Goal: Feedback & Contribution: Leave review/rating

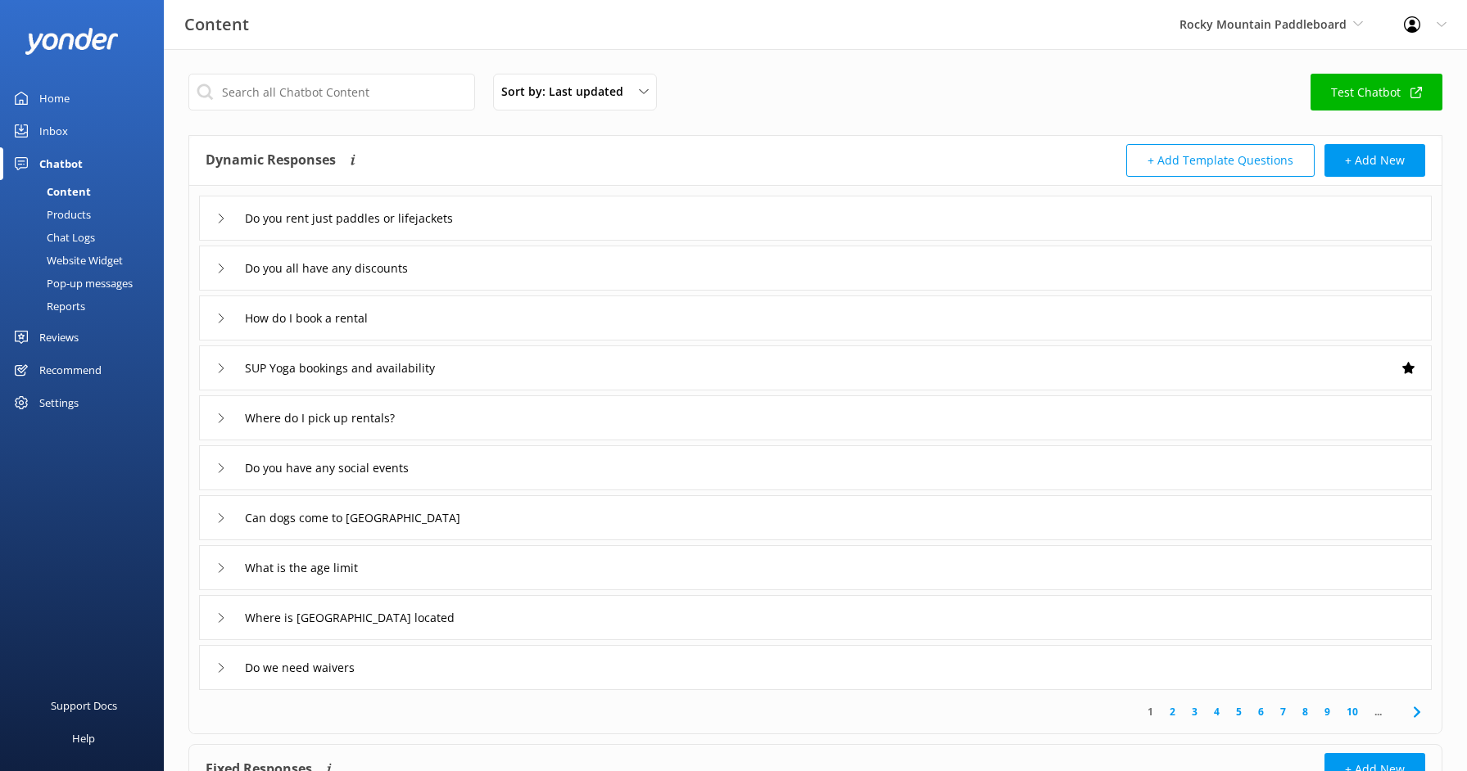
click at [55, 88] on div "Home" at bounding box center [54, 98] width 30 height 33
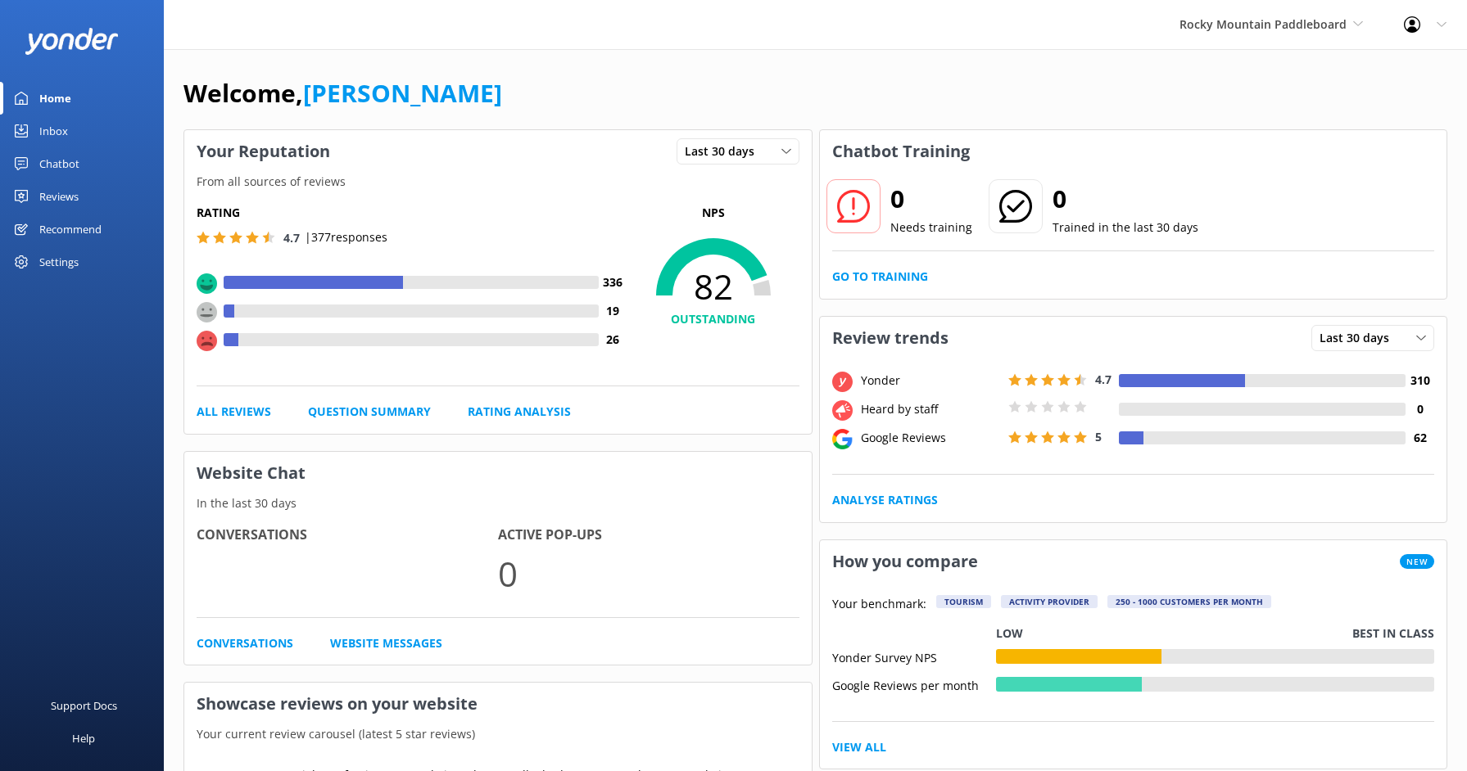
click at [68, 203] on div "Reviews" at bounding box center [58, 196] width 39 height 33
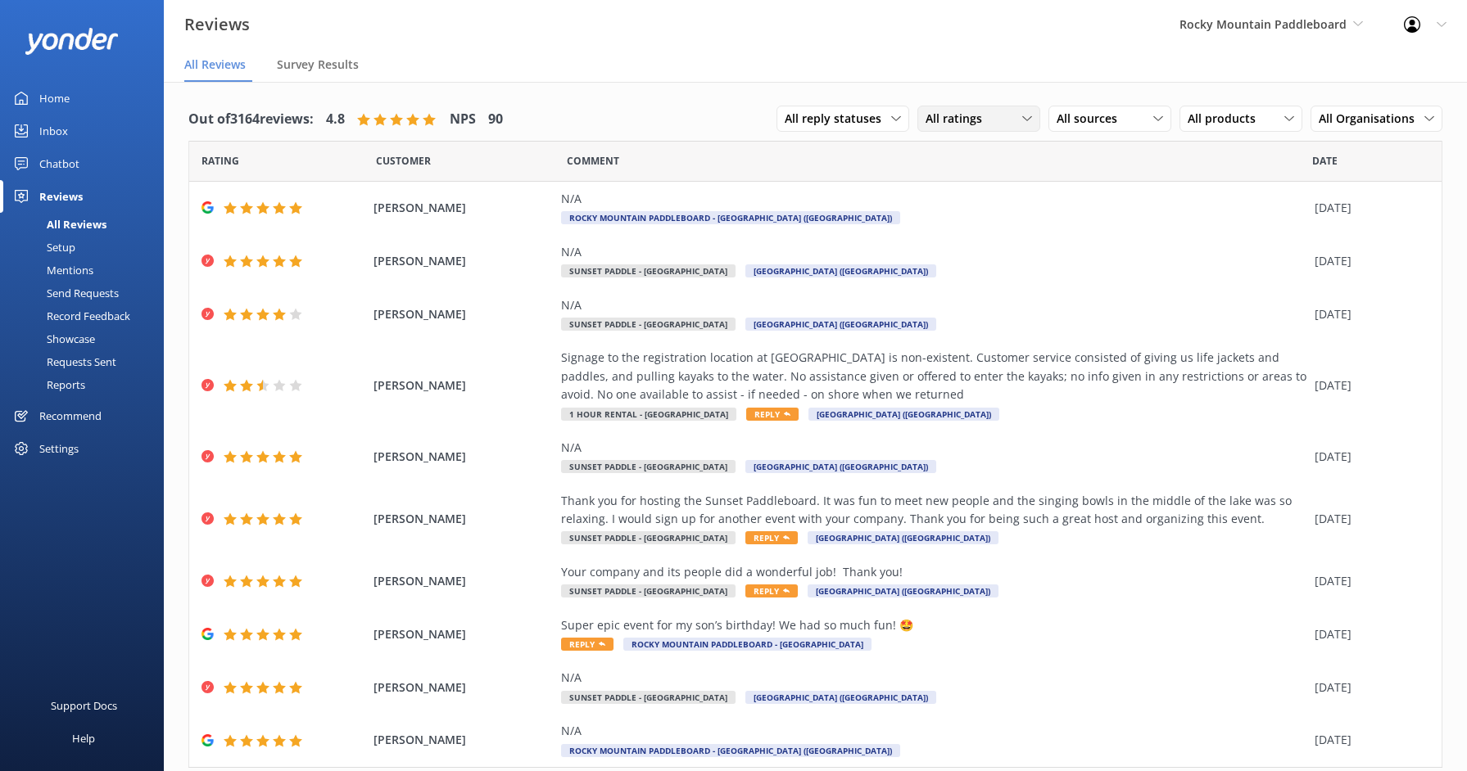
click at [978, 123] on span "All ratings" at bounding box center [958, 119] width 66 height 18
click at [965, 242] on link "Detractors" at bounding box center [991, 252] width 146 height 33
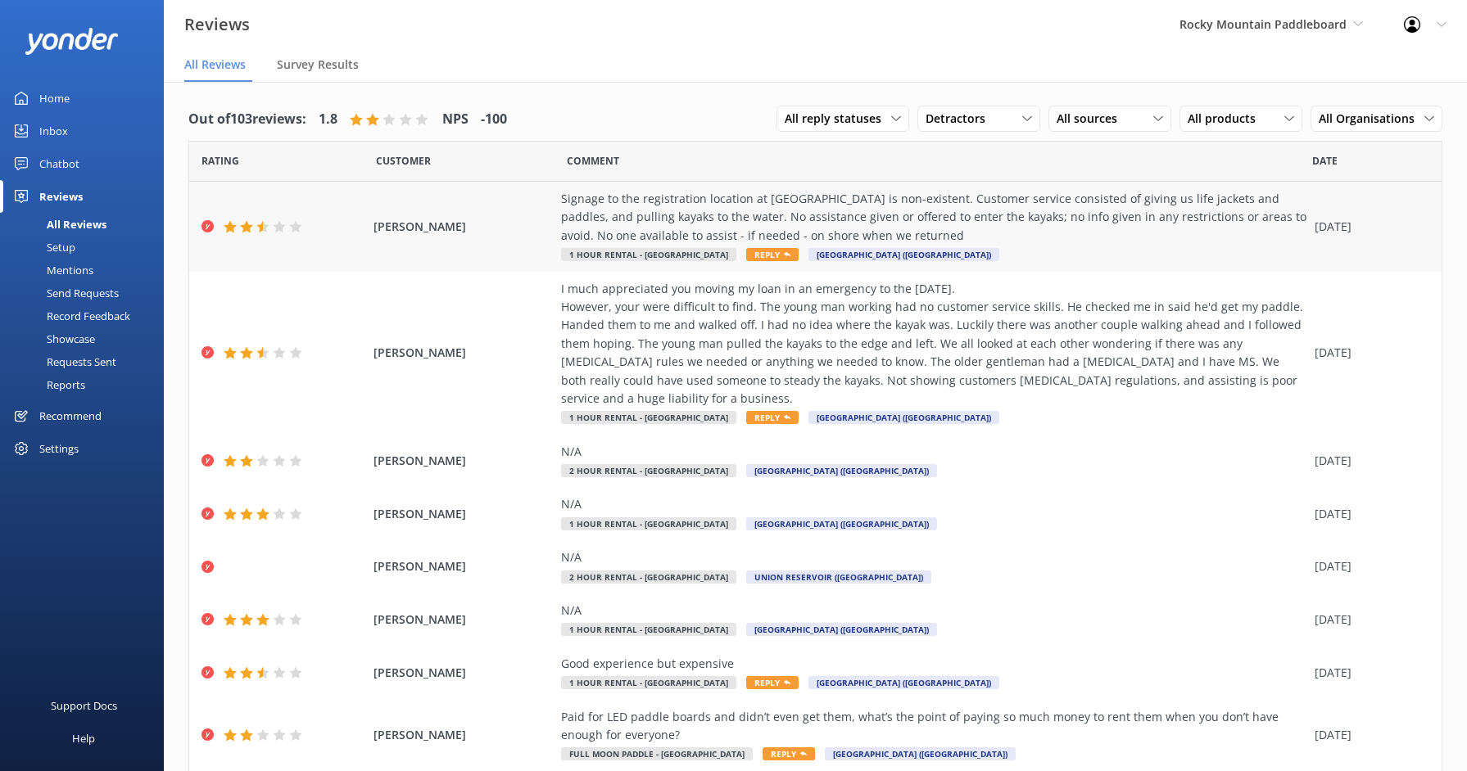
click at [869, 199] on div "Signage to the registration location at [GEOGRAPHIC_DATA] is non-existent. Cust…" at bounding box center [933, 217] width 745 height 55
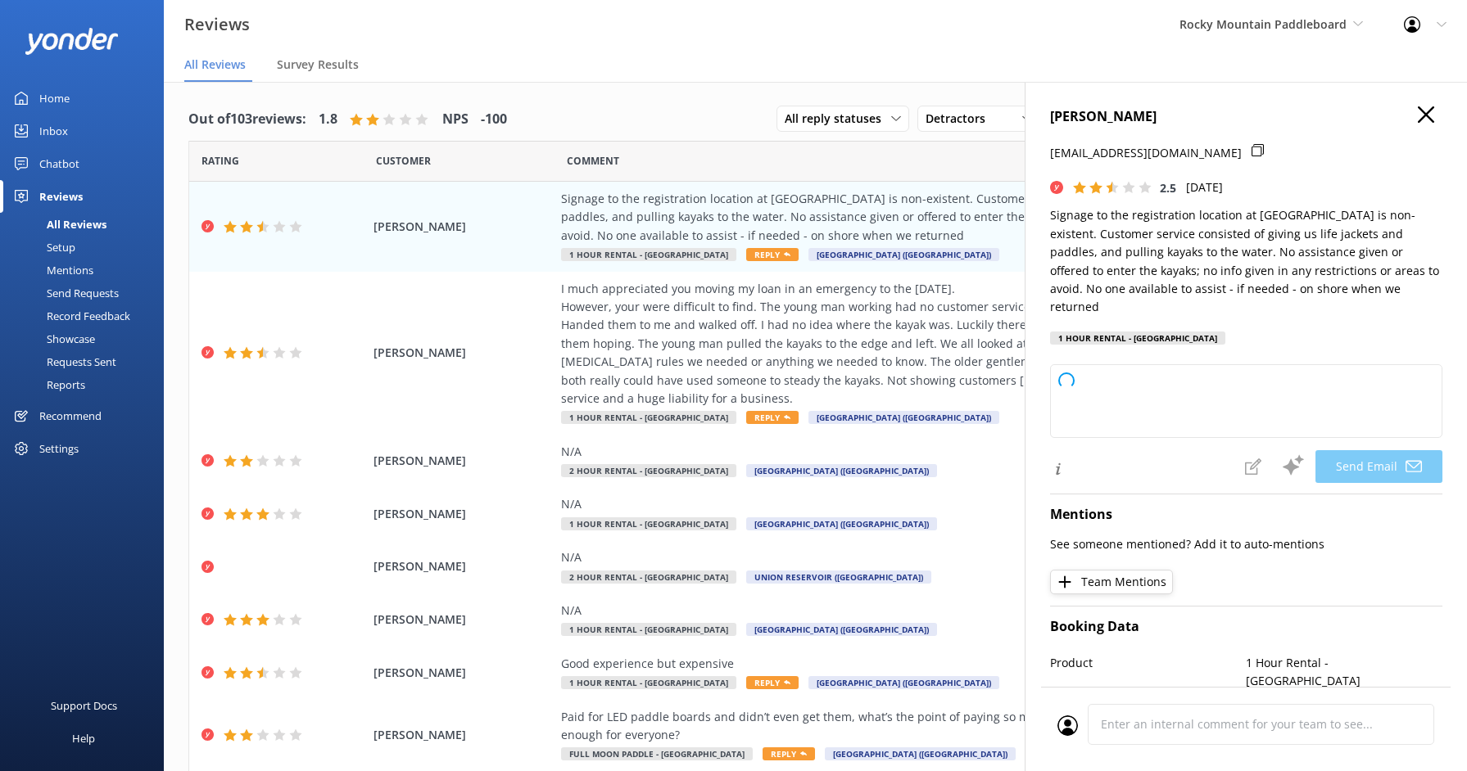
type textarea "Hi Frank, Thank you for your honest feedback. We’re sorry to hear about the cha…"
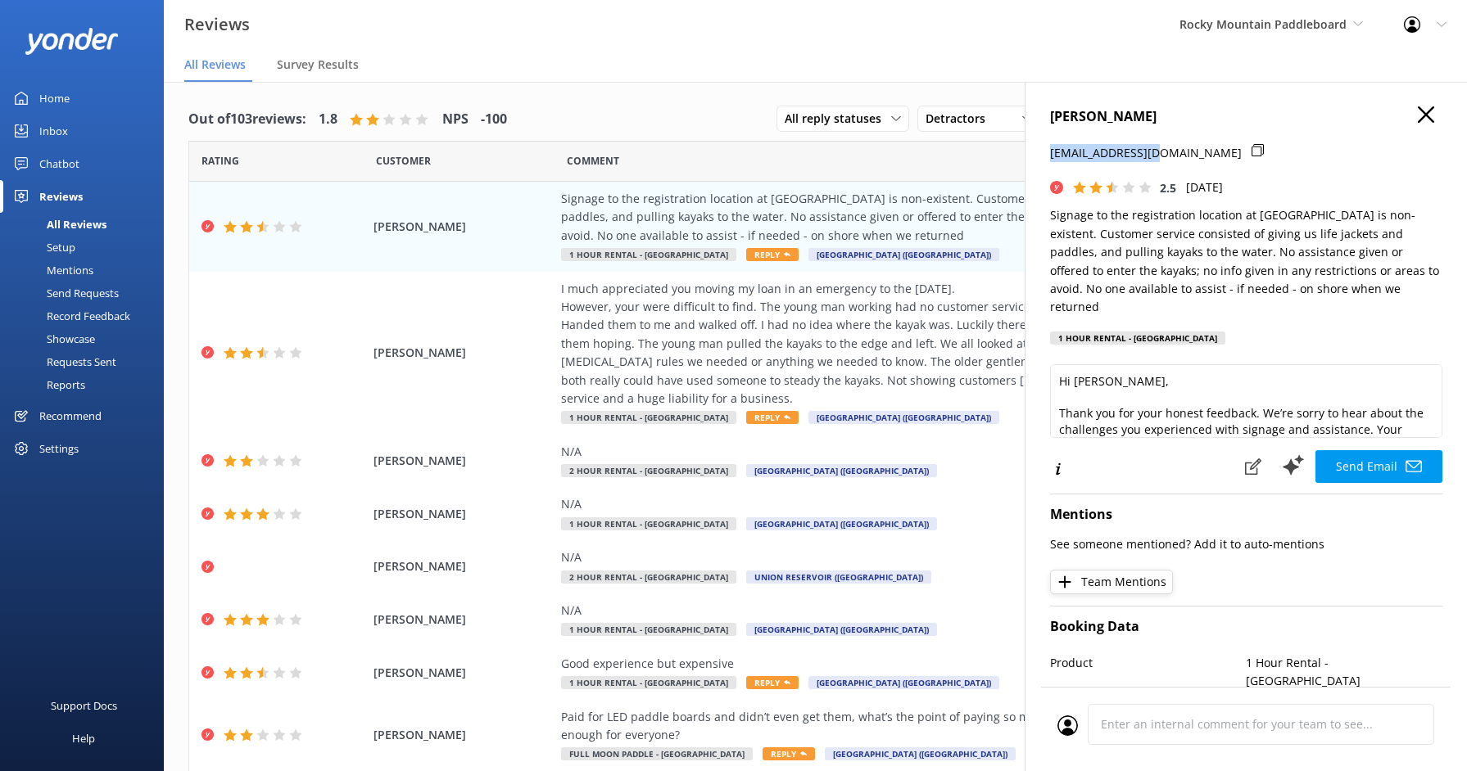
drag, startPoint x: 1156, startPoint y: 155, endPoint x: 1045, endPoint y: 154, distance: 111.4
click at [1045, 154] on div "Frank Tagge fwtagge@gmail.com 2.5 Fri, 22nd Aug 2025 Signage to the registratio…" at bounding box center [1246, 467] width 442 height 771
copy p "fwtagge@gmail.com"
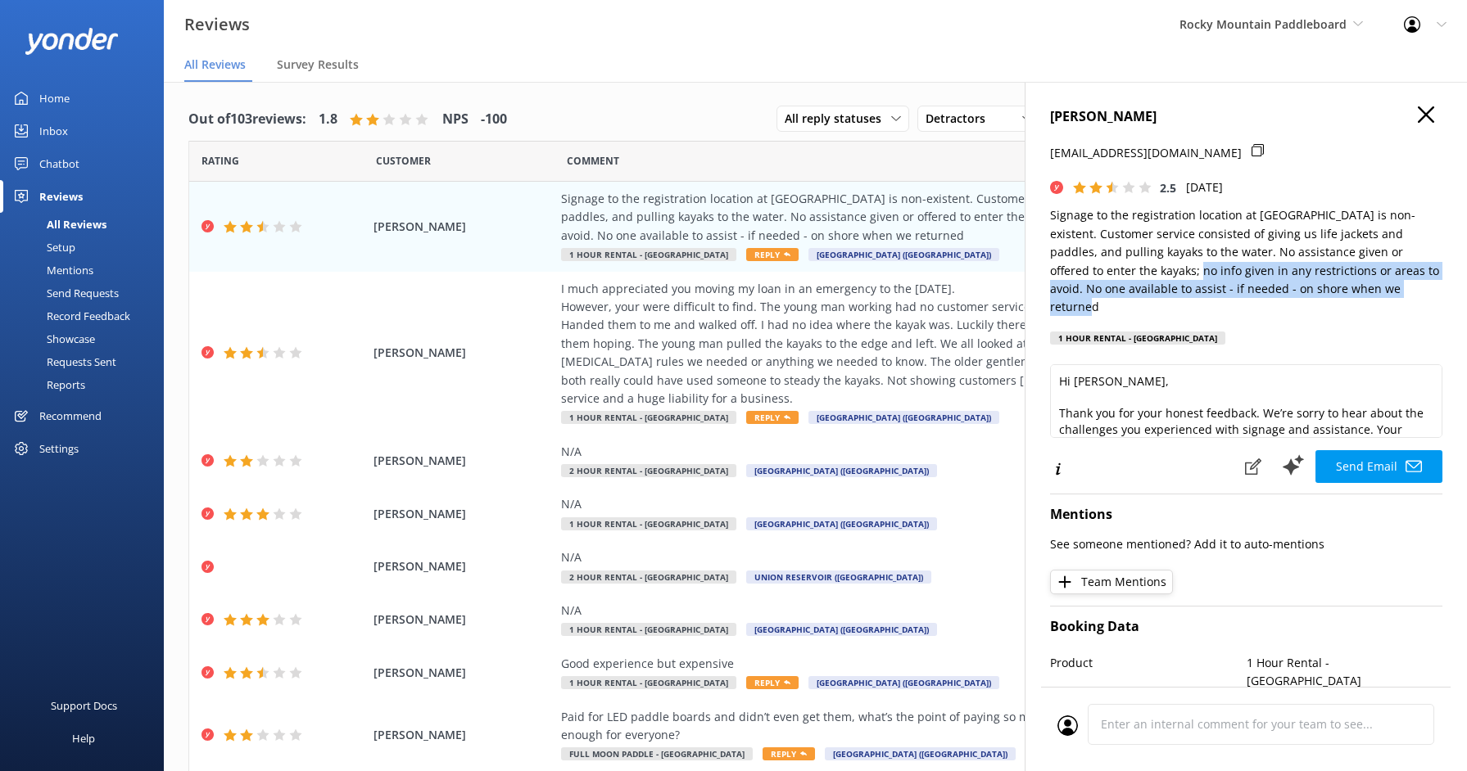
drag, startPoint x: 1097, startPoint y: 270, endPoint x: 1405, endPoint y: 297, distance: 309.9
click at [1405, 297] on p "Signage to the registration location at [GEOGRAPHIC_DATA] is non-existent. Cust…" at bounding box center [1246, 261] width 392 height 110
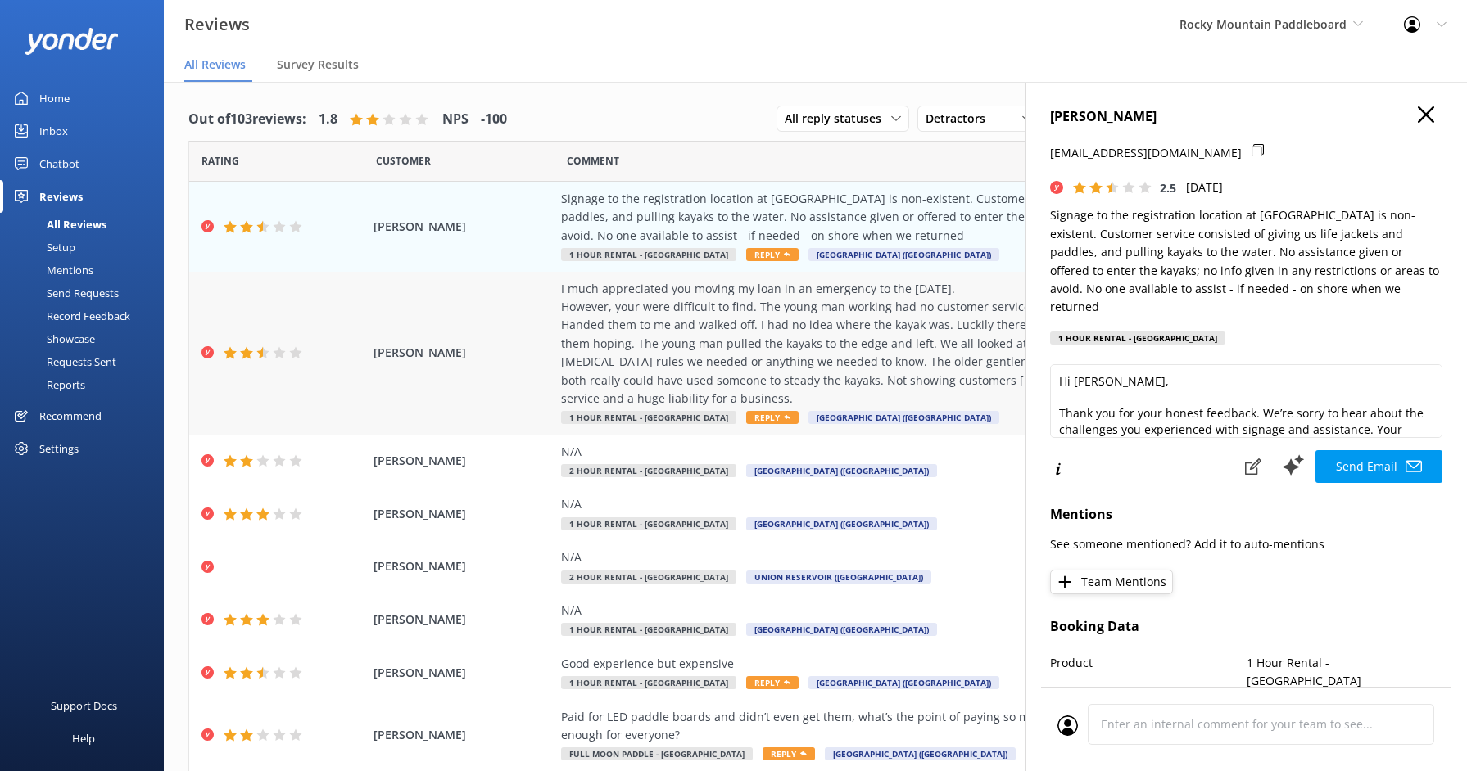
click at [729, 318] on div "I much appreciated you moving my loan in an emergency to the [DATE]. However, y…" at bounding box center [933, 344] width 745 height 129
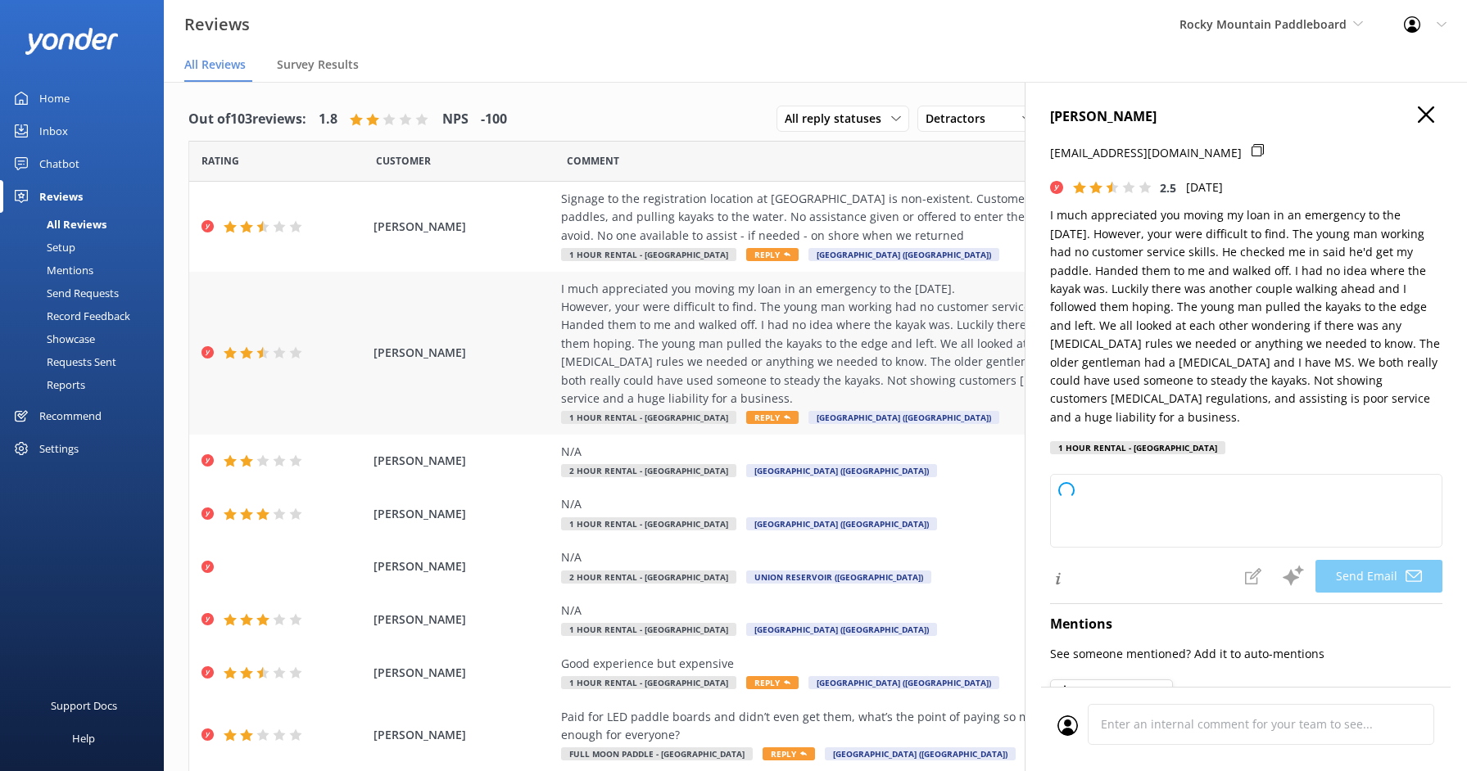
type textarea "Hi Jennifer, Thank you for your feedback and for bringing these concerns to our…"
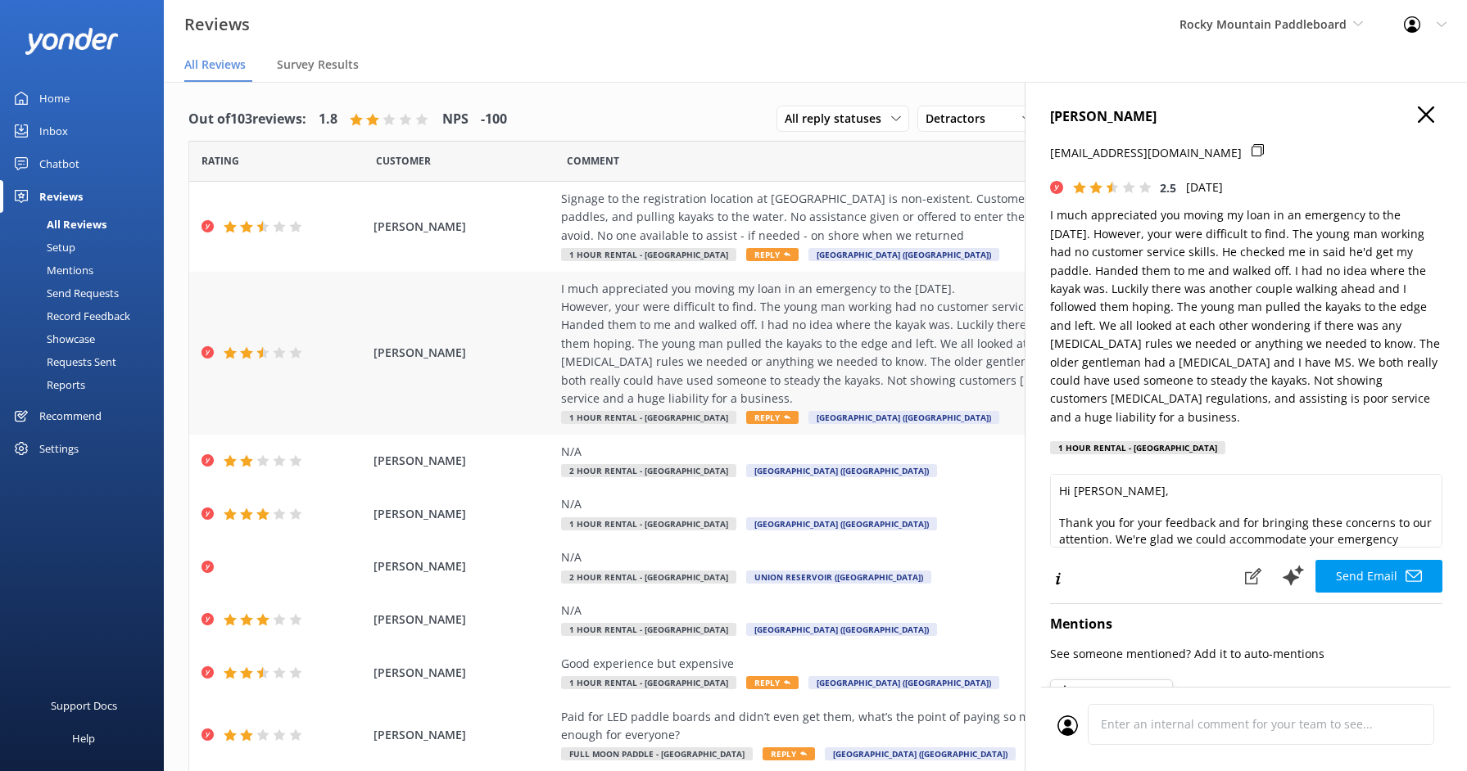
click at [960, 343] on div "I much appreciated you moving my loan in an emergency to the [DATE]. However, y…" at bounding box center [933, 344] width 745 height 129
click at [1418, 118] on use "button" at bounding box center [1426, 114] width 16 height 16
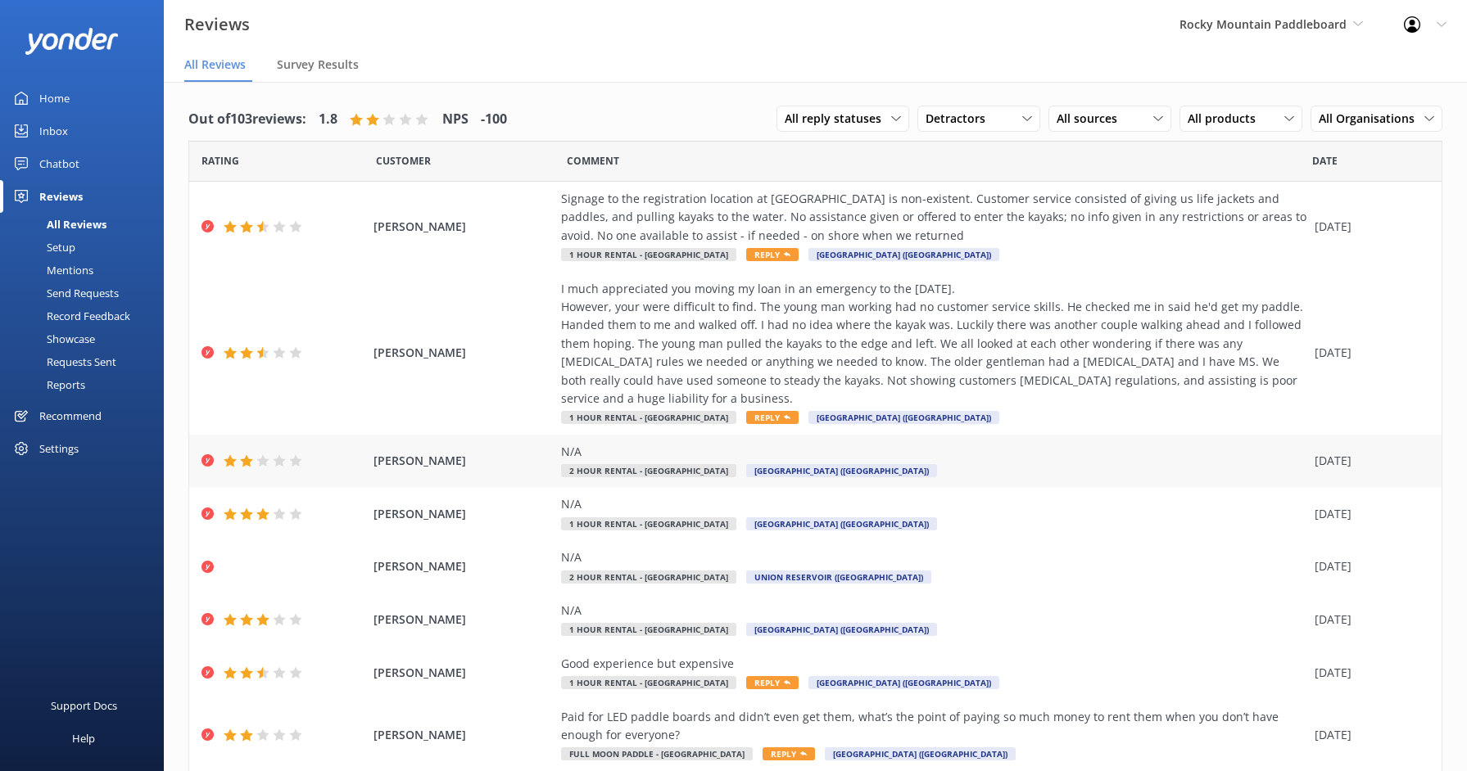
click at [1097, 435] on div "Michael Wagner N/A 2 Hour Rental - Boulder Boulder Reservoir (Boulder) 22 Aug 2…" at bounding box center [815, 461] width 1252 height 53
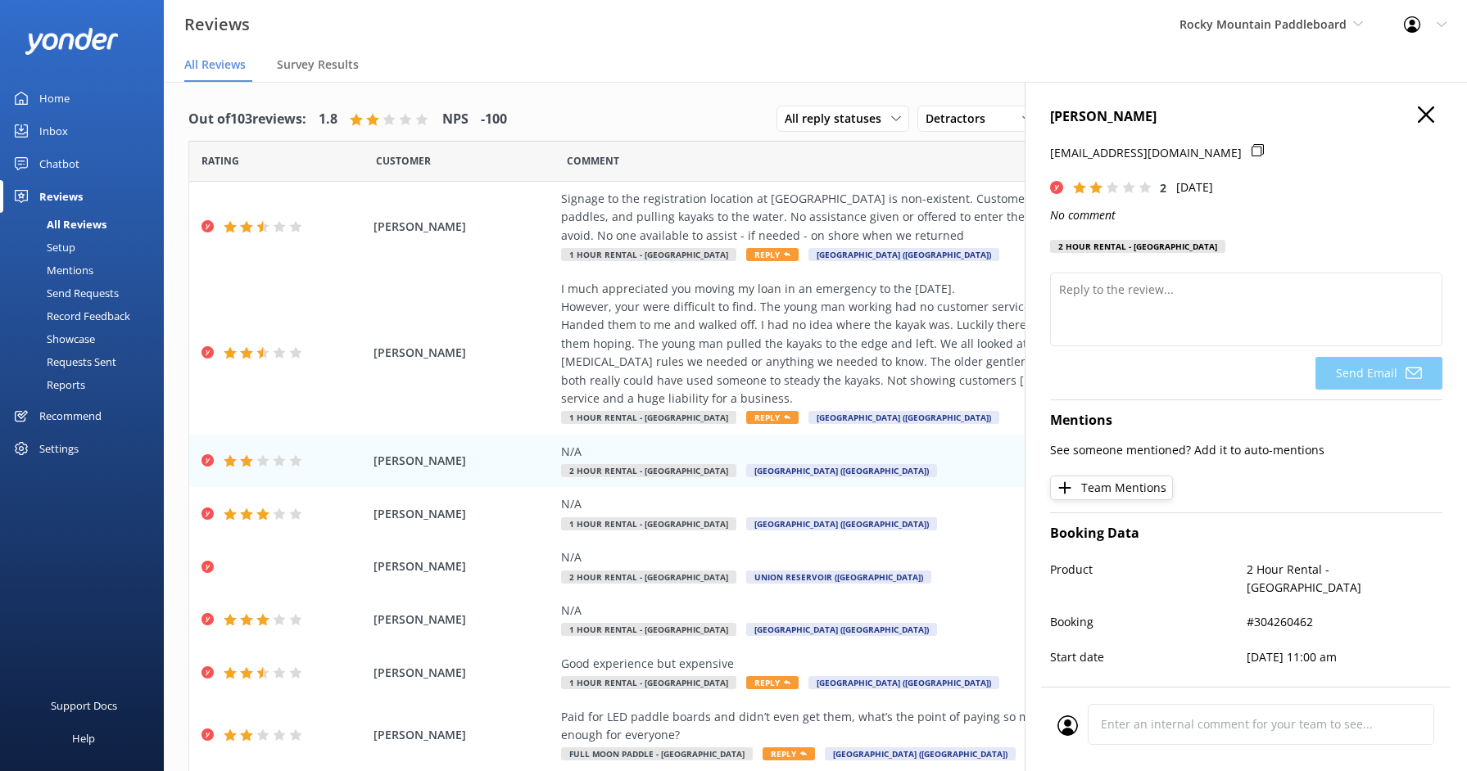
click at [1399, 112] on h4 "[PERSON_NAME]" at bounding box center [1246, 116] width 392 height 21
click at [1418, 111] on icon "button" at bounding box center [1426, 114] width 16 height 16
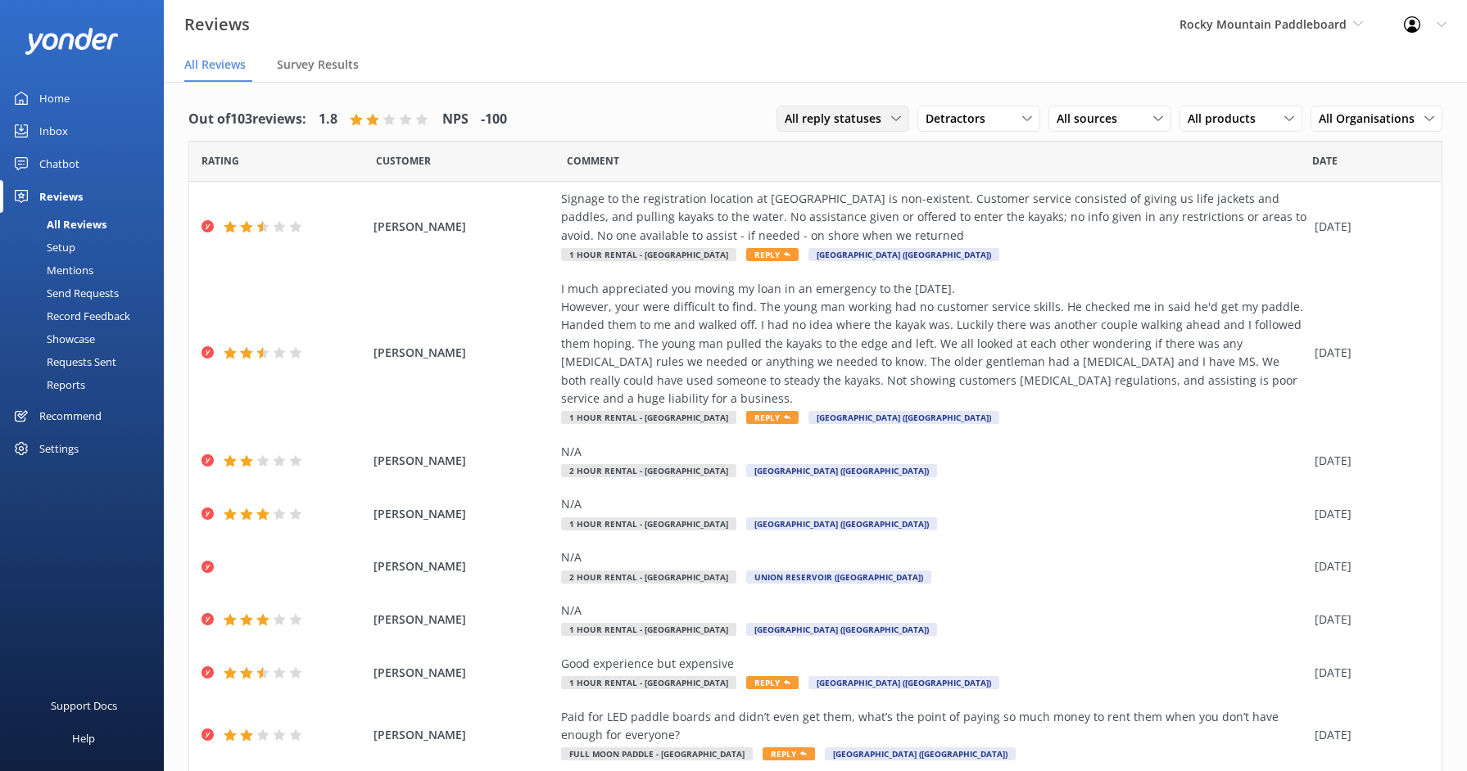
click at [862, 115] on span "All reply statuses" at bounding box center [838, 119] width 106 height 18
click at [941, 123] on span "Detractors" at bounding box center [960, 119] width 70 height 18
click at [965, 178] on div "Promoters" at bounding box center [978, 186] width 74 height 16
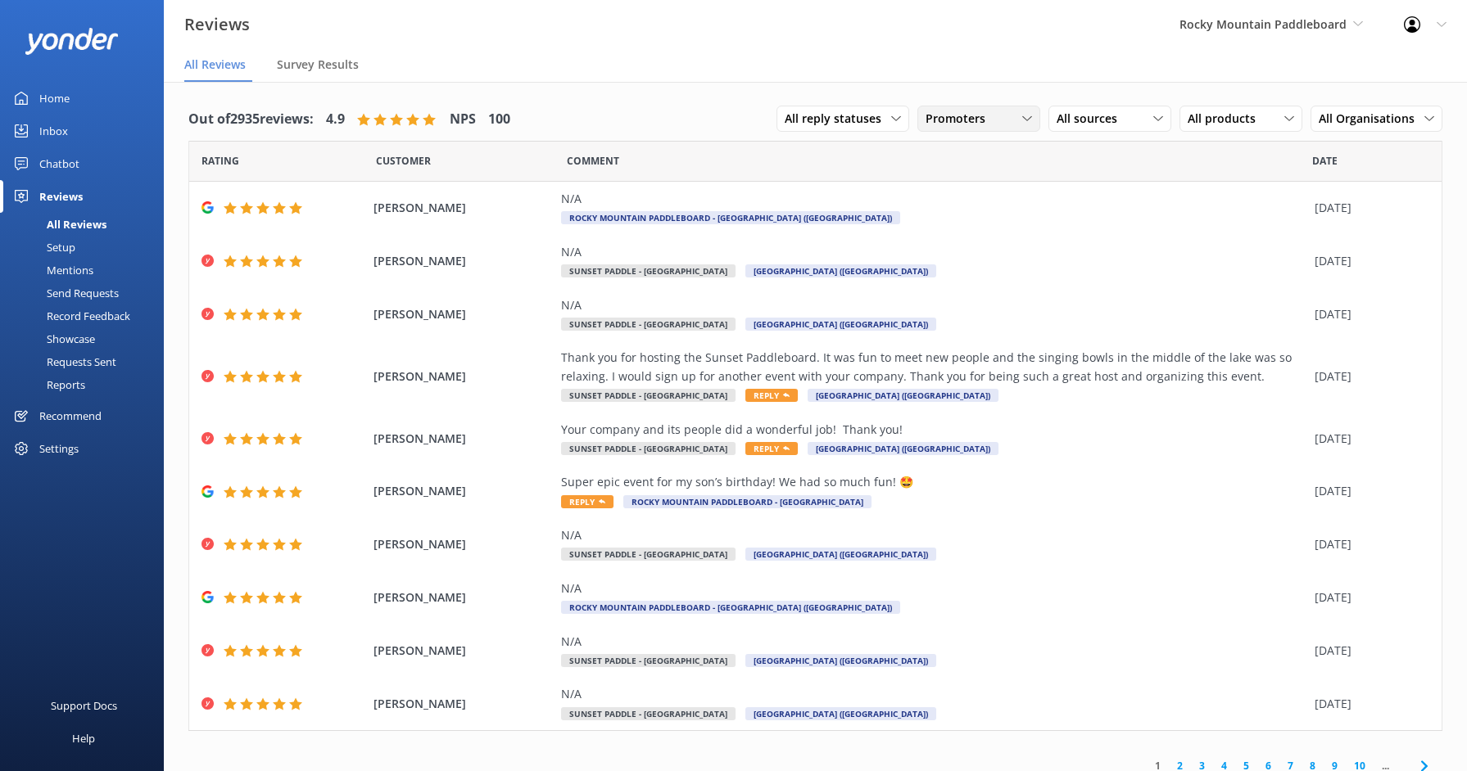
click at [931, 131] on div "Promoters All ratings Promoters Passives Detractors" at bounding box center [978, 119] width 123 height 26
click at [948, 125] on span "Promoters" at bounding box center [960, 119] width 70 height 18
click at [952, 126] on span "Promoters" at bounding box center [960, 119] width 70 height 18
click at [951, 153] on div "All ratings" at bounding box center [950, 152] width 48 height 16
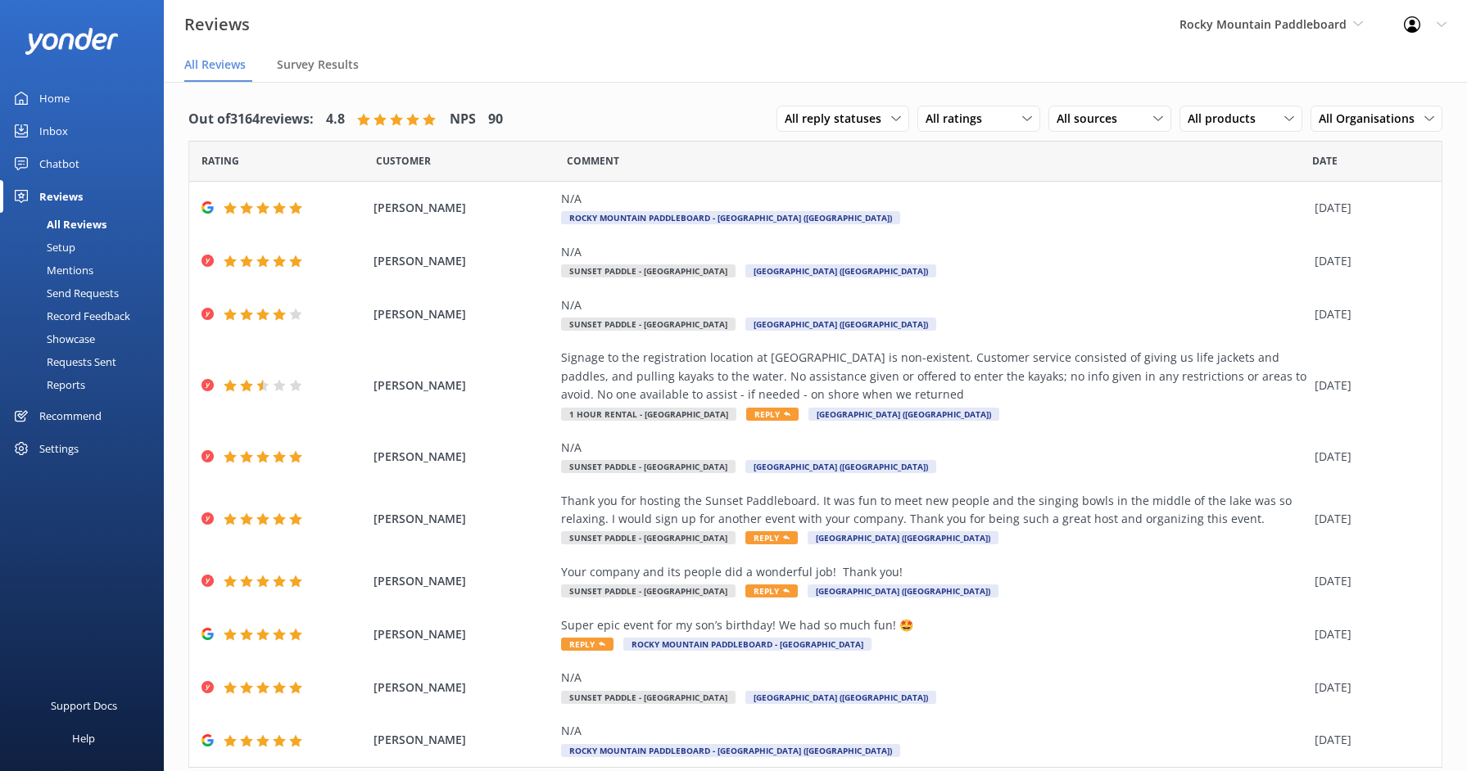
click at [86, 102] on link "Home" at bounding box center [82, 98] width 164 height 33
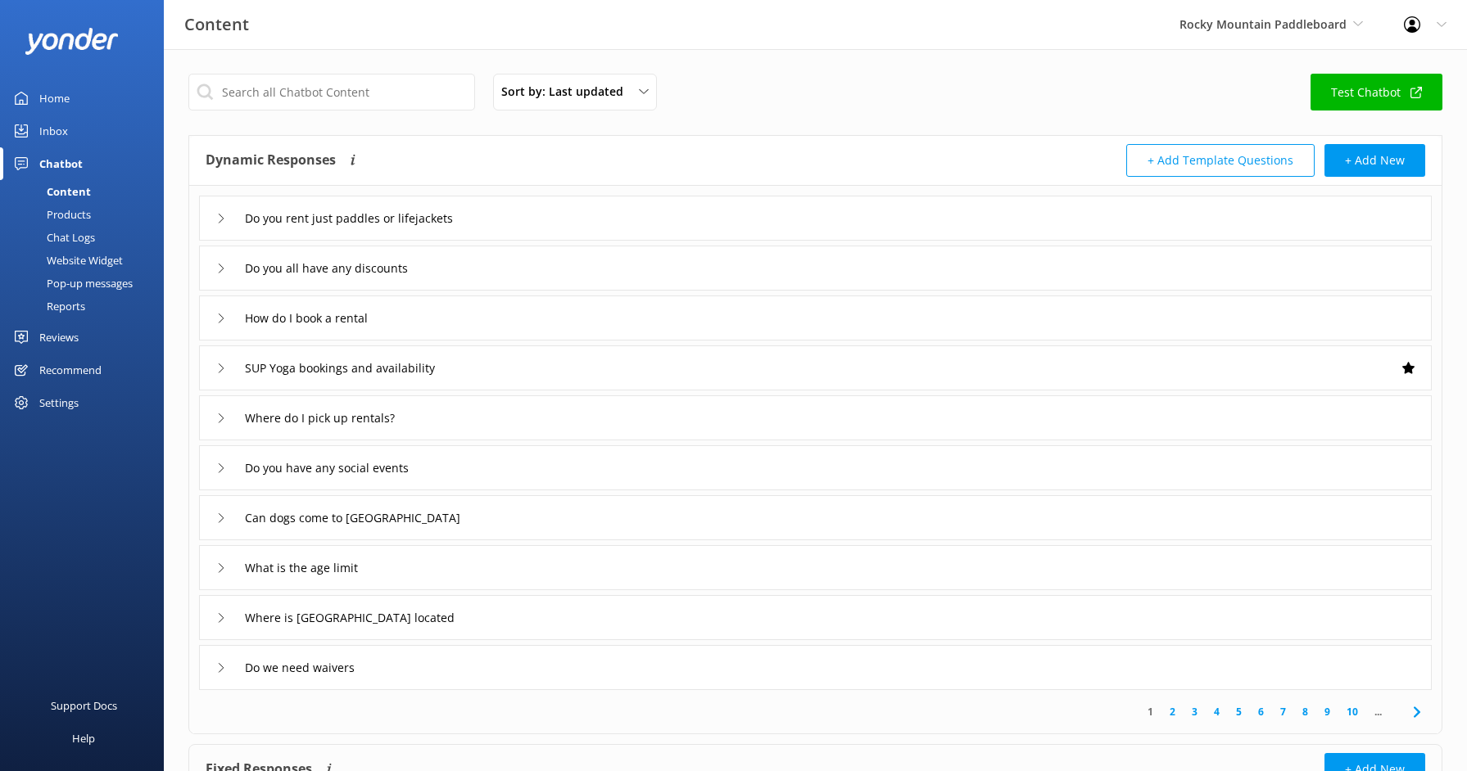
click at [54, 91] on div "Home" at bounding box center [54, 98] width 30 height 33
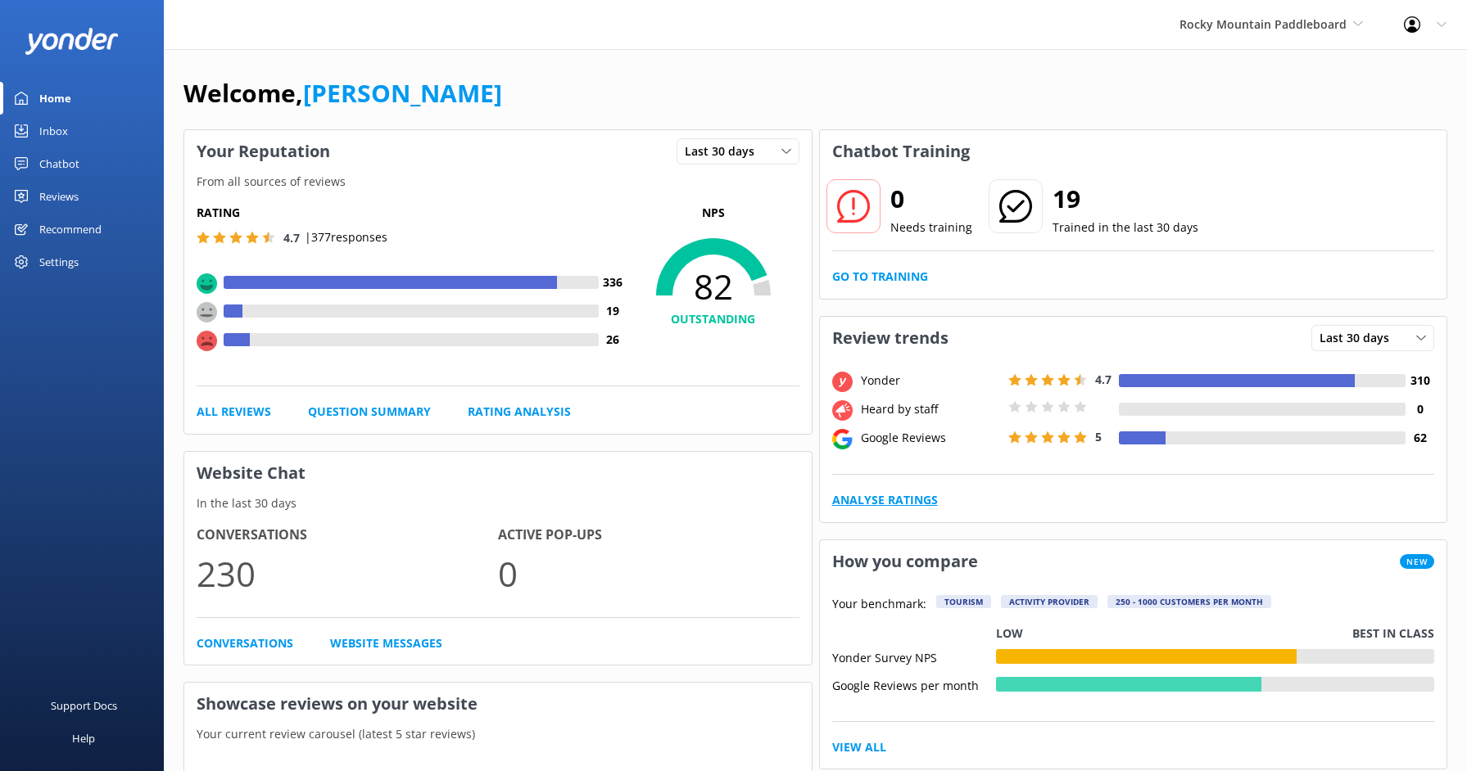
click at [913, 493] on link "Analyse Ratings" at bounding box center [885, 500] width 106 height 18
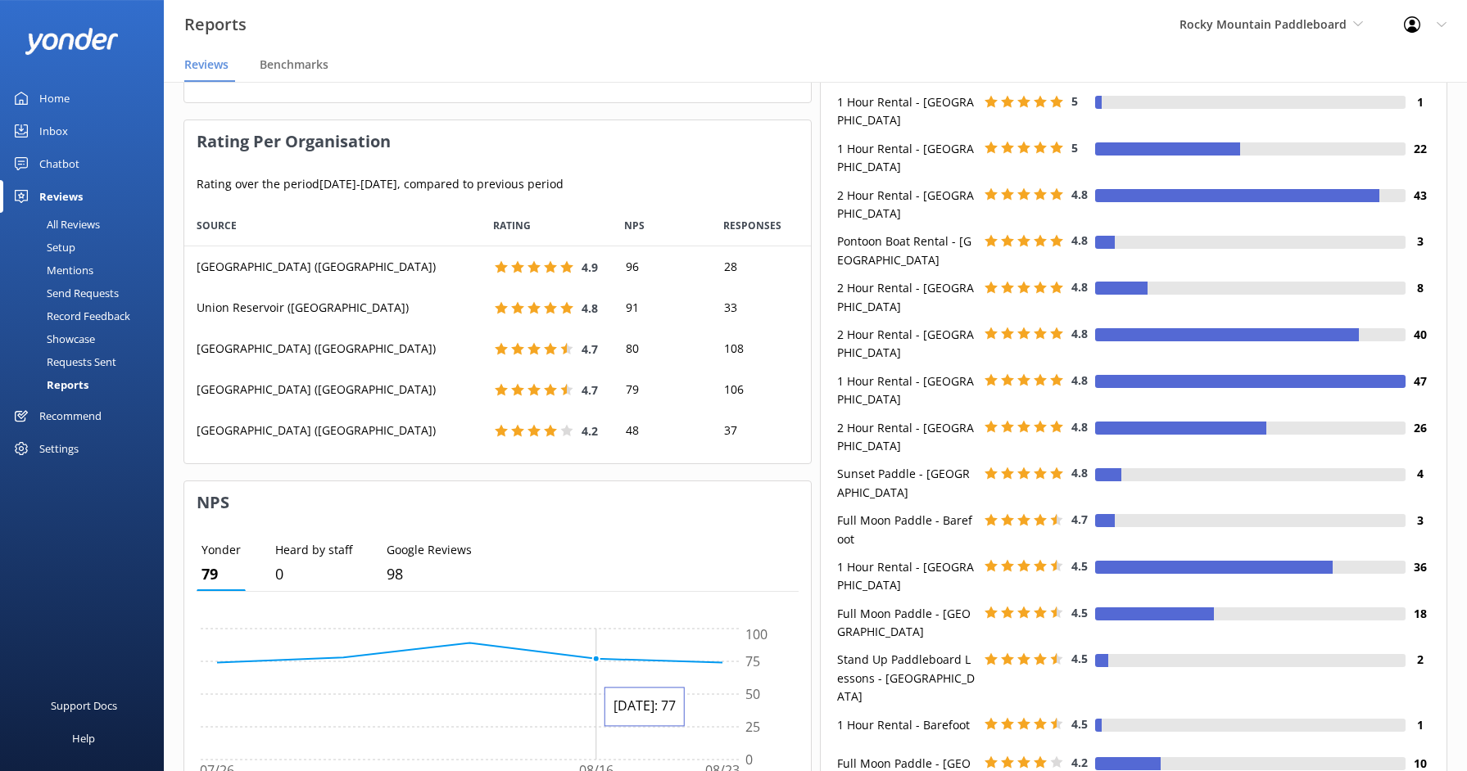
scroll to position [341, 0]
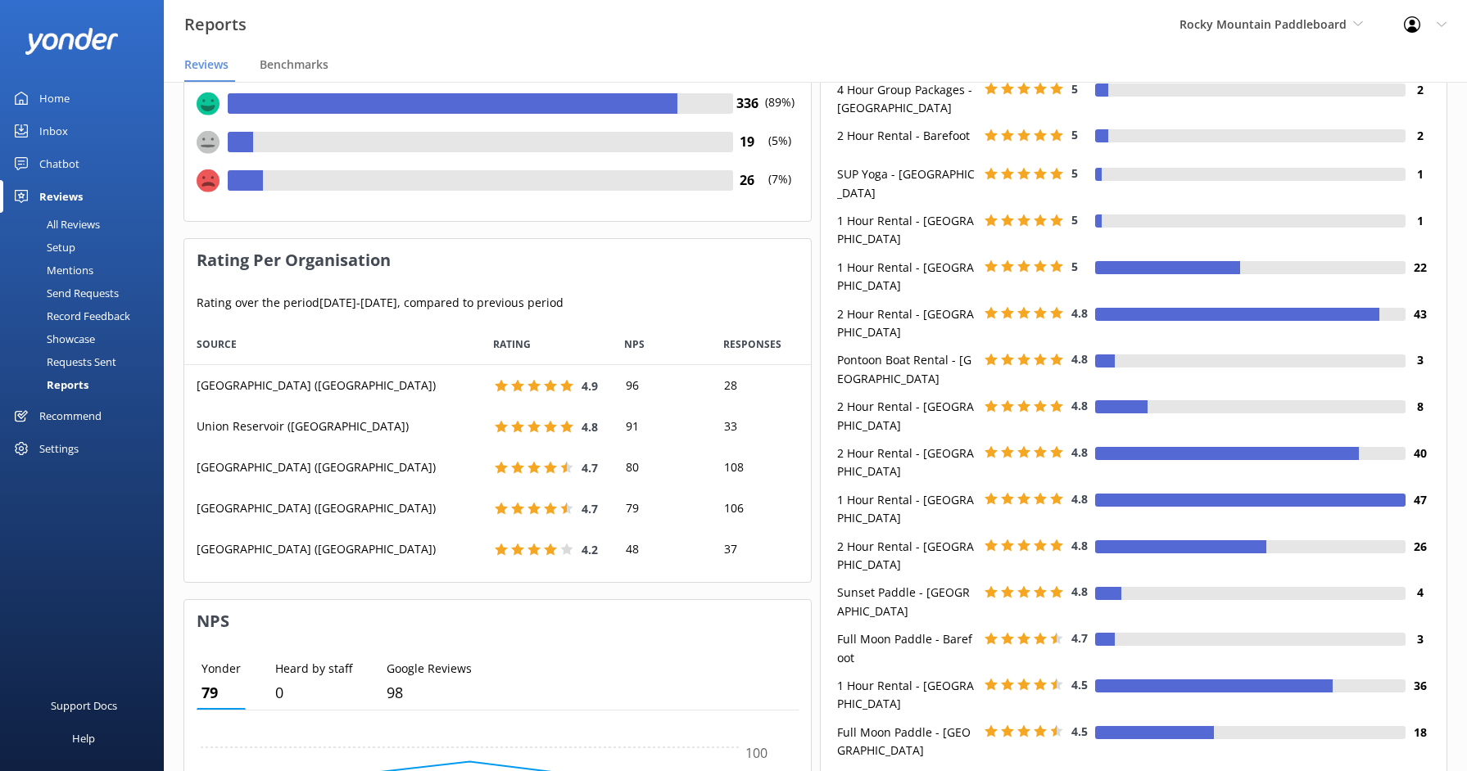
click at [70, 227] on div "All Reviews" at bounding box center [55, 224] width 90 height 23
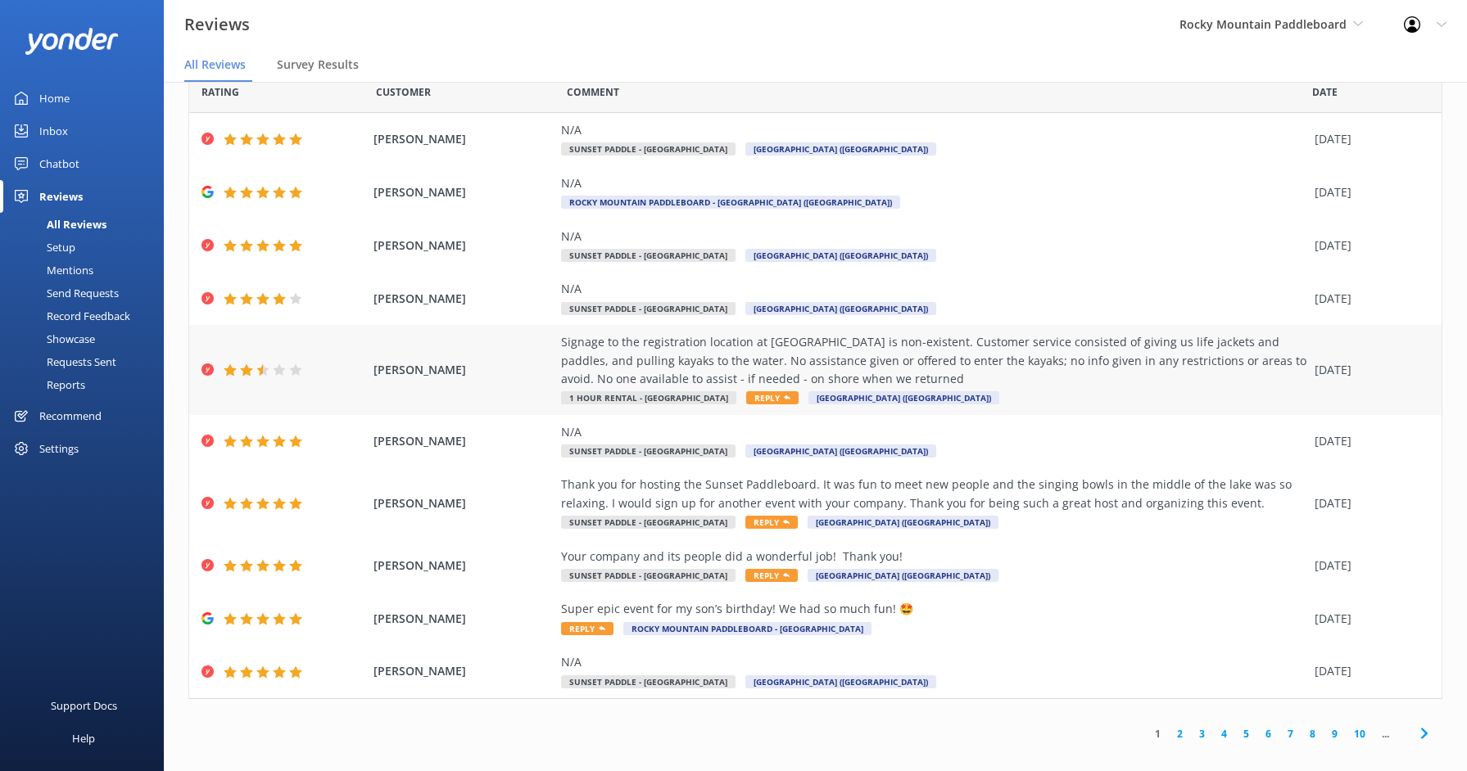
scroll to position [50, 0]
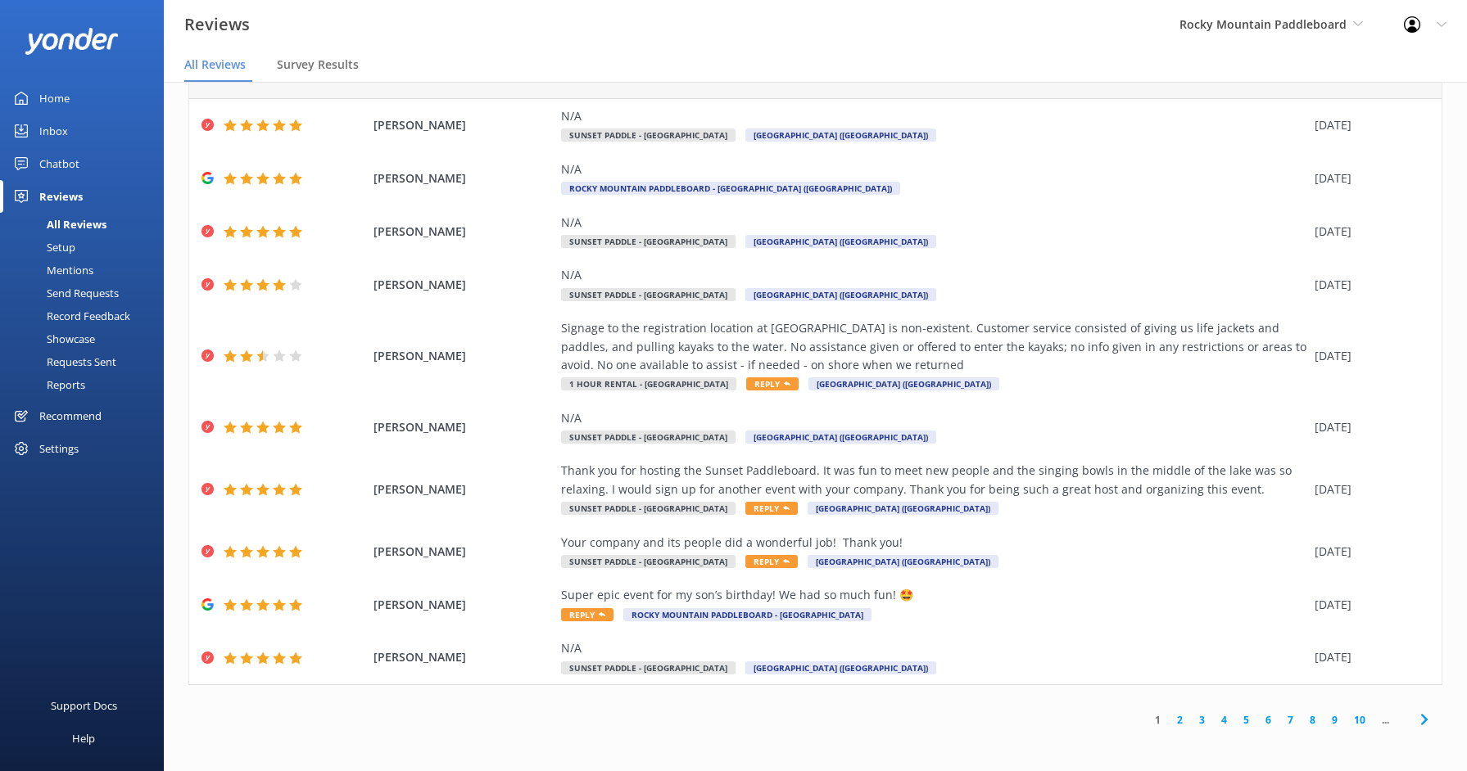
click at [1169, 719] on link "2" at bounding box center [1180, 721] width 22 height 16
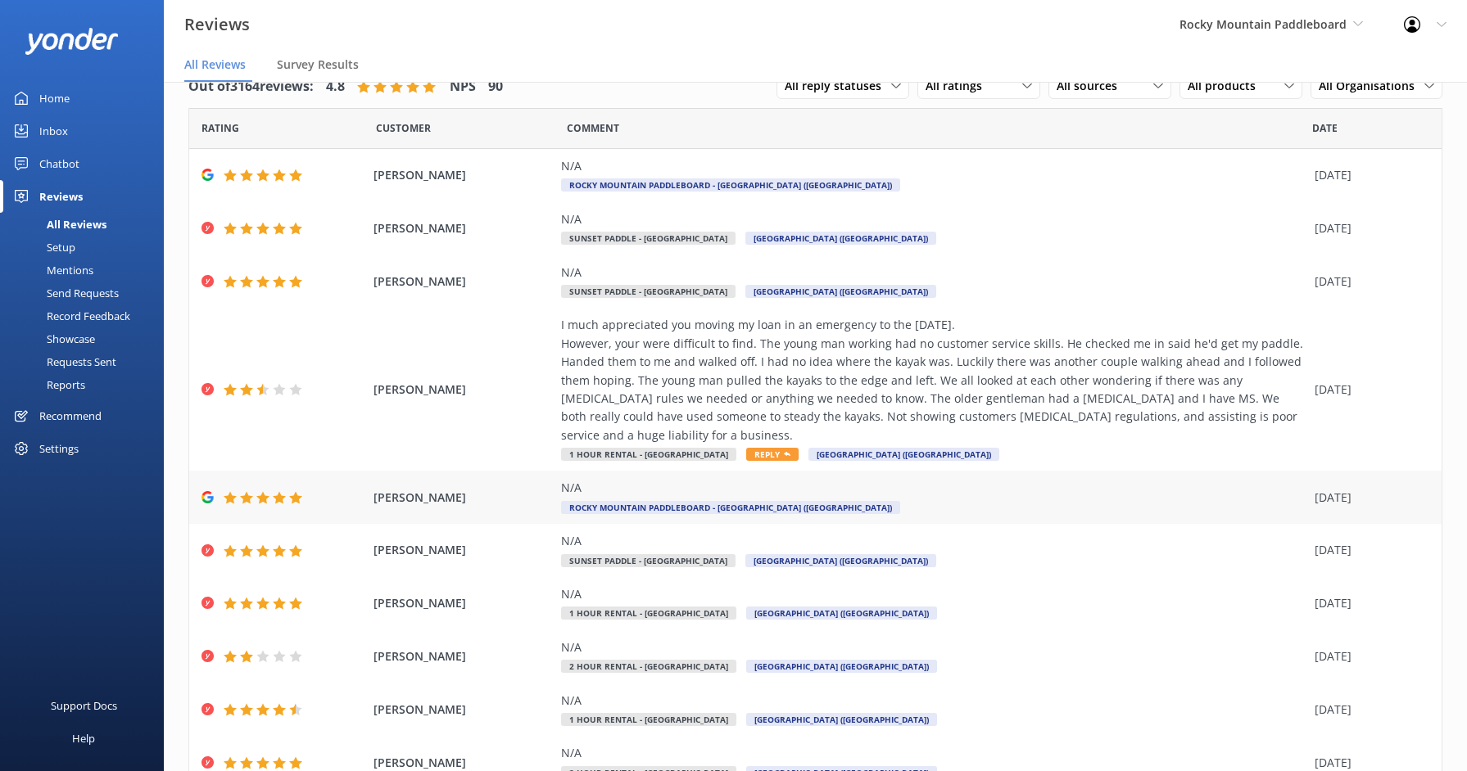
scroll to position [87, 0]
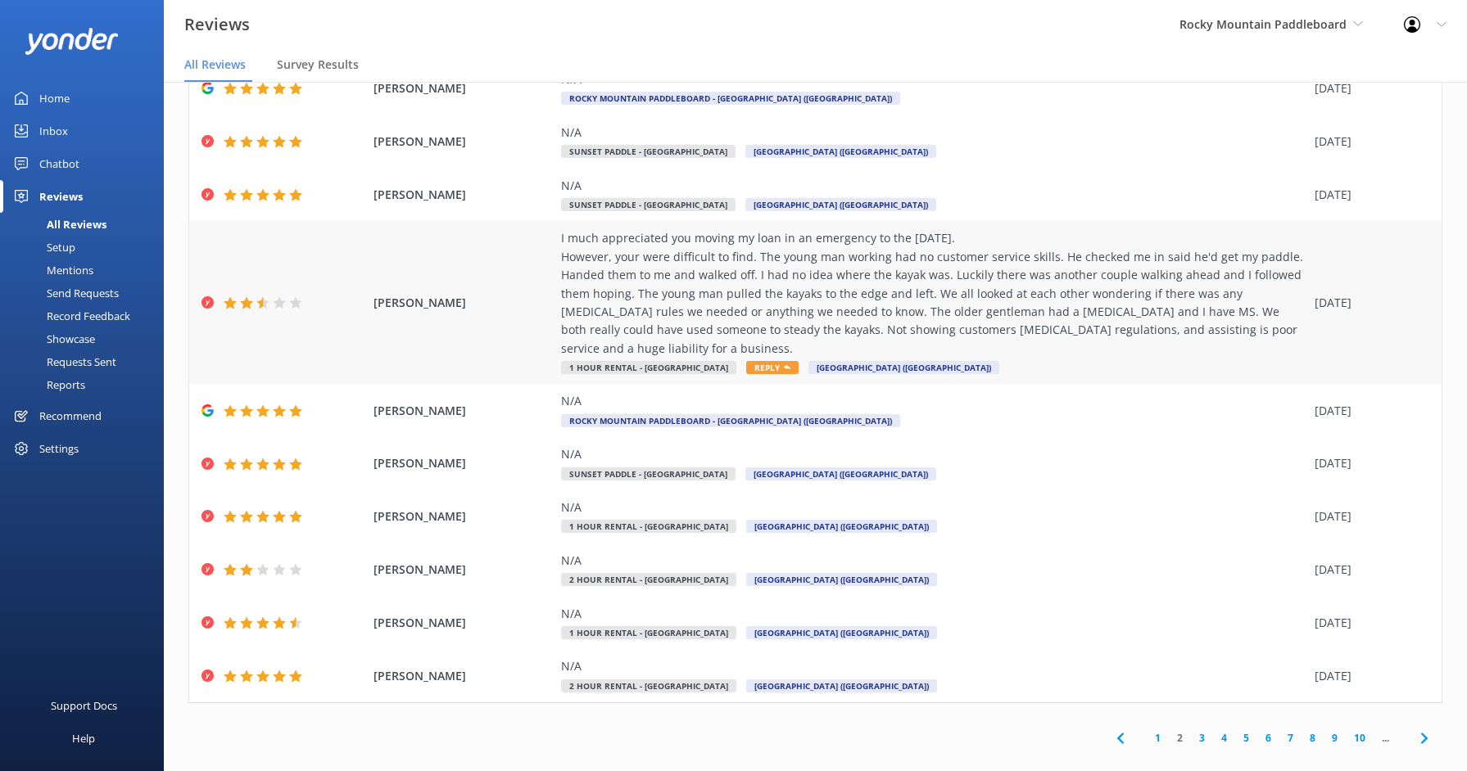
click at [464, 294] on span "[PERSON_NAME]" at bounding box center [463, 303] width 180 height 18
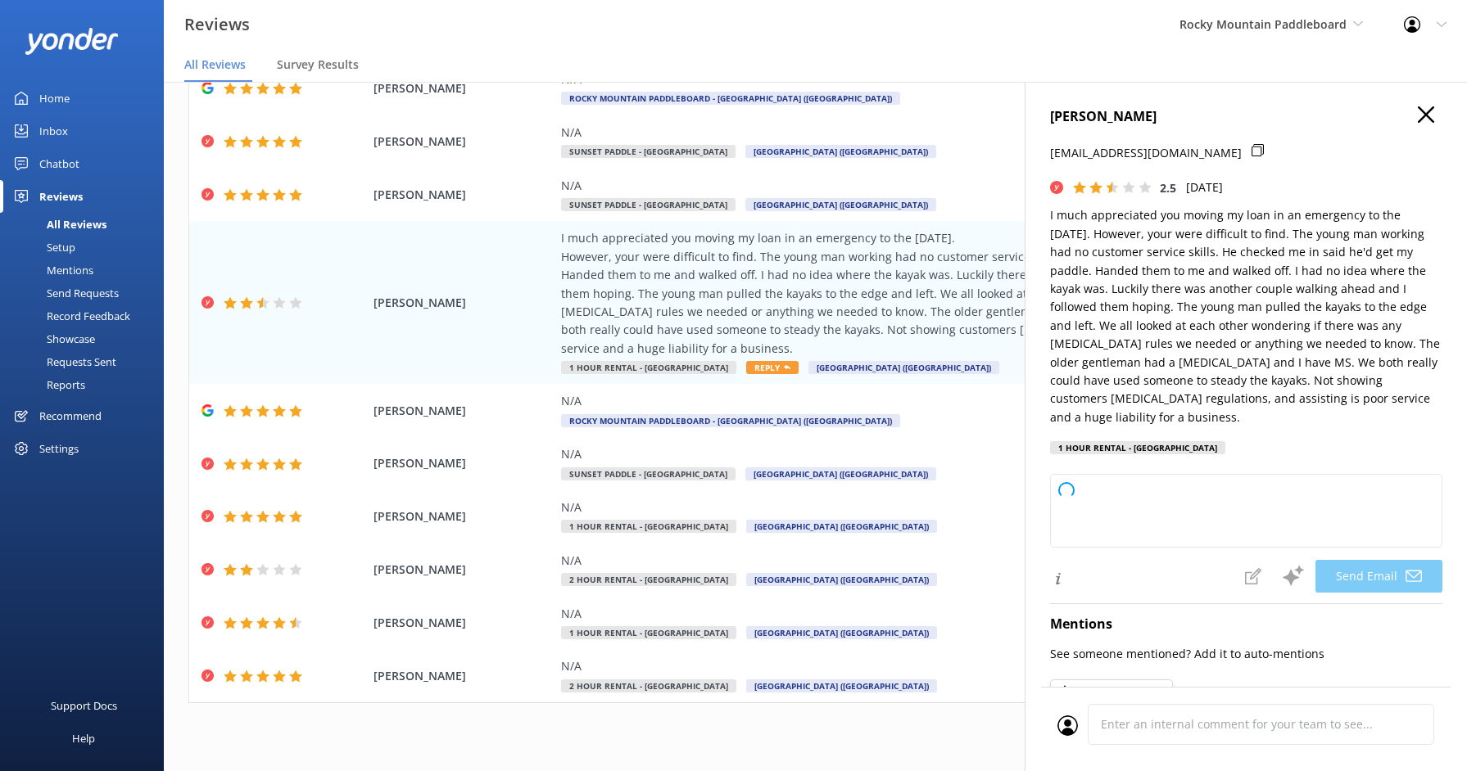
click at [1251, 152] on icon at bounding box center [1257, 150] width 12 height 12
type textarea "Hi [PERSON_NAME], Thank you for sharing your feedback and for recognizing our e…"
